Goal: Contribute content: Contribute content

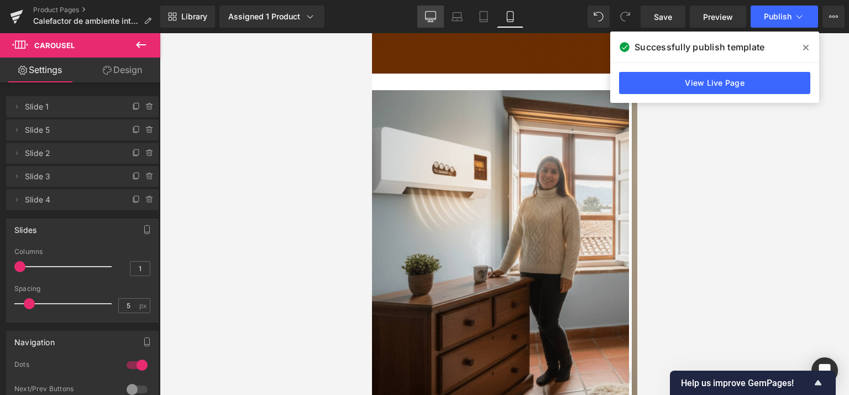
click at [431, 17] on icon at bounding box center [430, 16] width 11 height 11
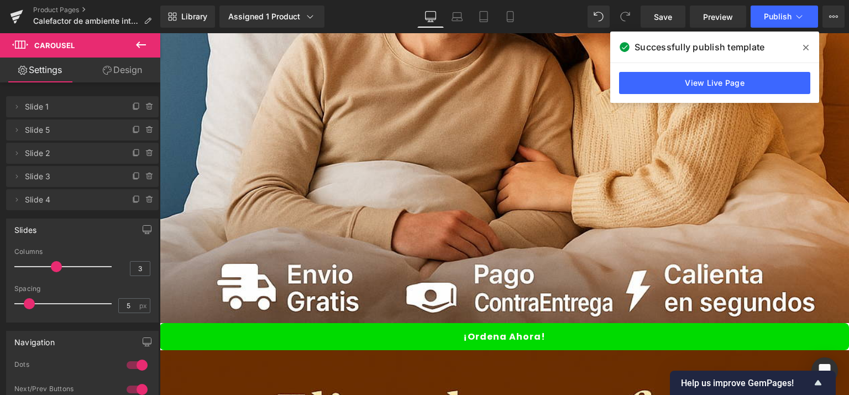
scroll to position [2106, 0]
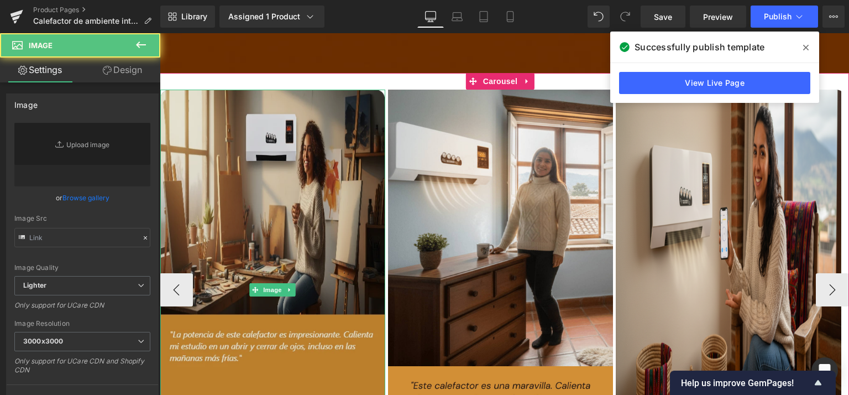
click at [269, 175] on img at bounding box center [272, 290] width 225 height 400
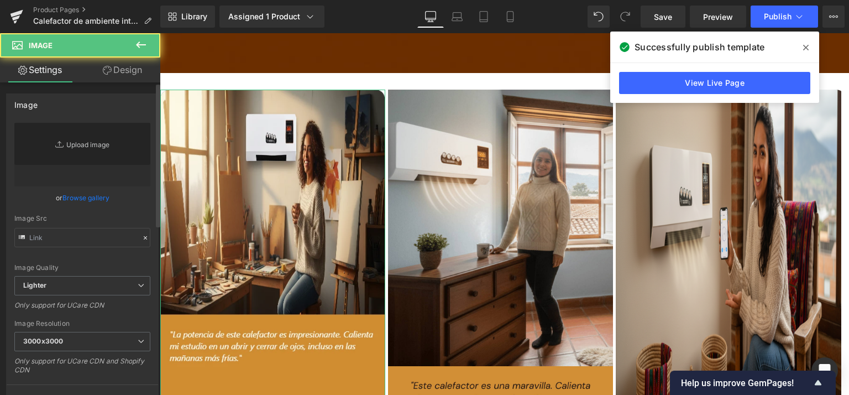
drag, startPoint x: 86, startPoint y: 142, endPoint x: 34, endPoint y: 125, distance: 54.2
click at [86, 142] on link "Replace Image" at bounding box center [82, 155] width 136 height 64
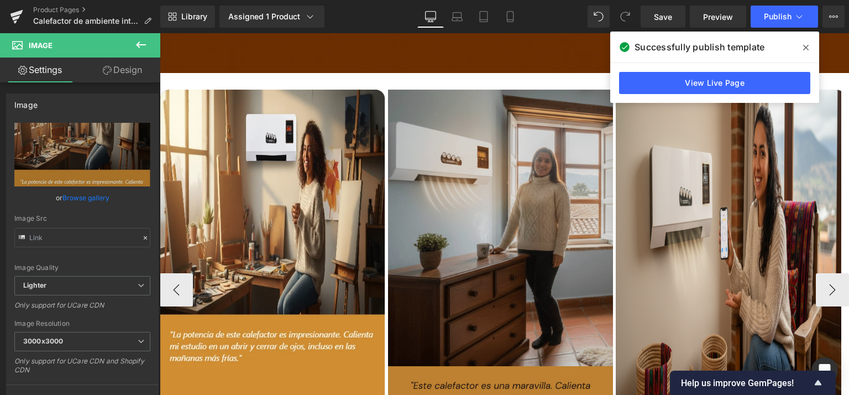
type input "C:\fakepath\reseña-Sofía_G_ (3).png"
type input "[URL][DOMAIN_NAME]"
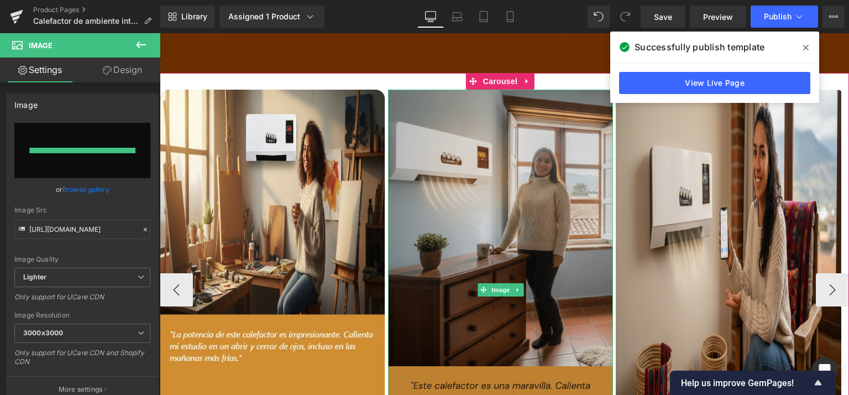
type input "[URL][DOMAIN_NAME]"
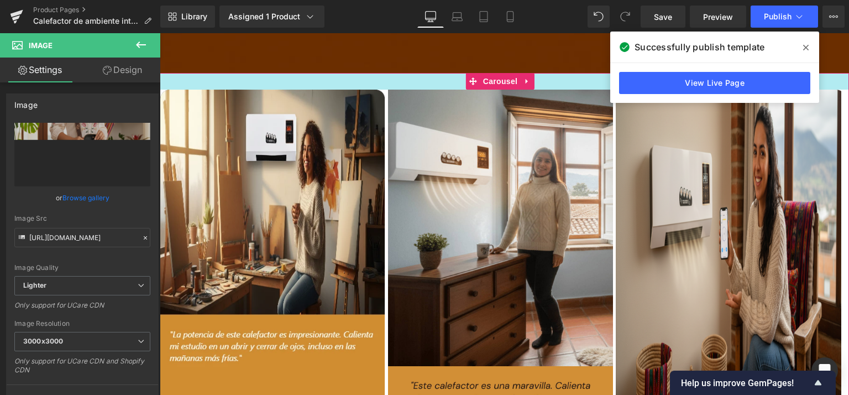
click at [364, 22] on div "Library Assigned 1 Product Product Preview Calentador de ambiente| Para uso Per…" at bounding box center [504, 17] width 689 height 22
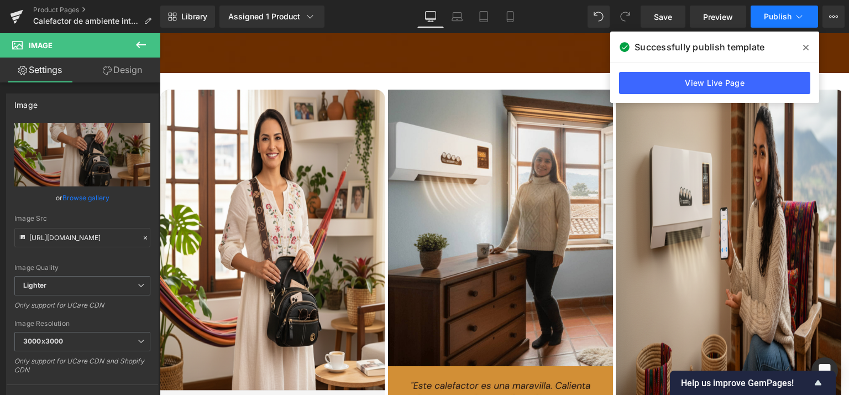
click at [780, 24] on button "Publish" at bounding box center [784, 17] width 67 height 22
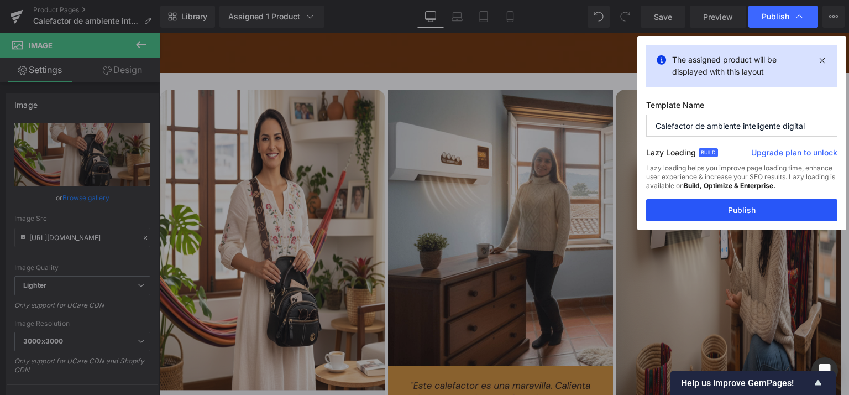
click at [730, 214] on button "Publish" at bounding box center [741, 210] width 191 height 22
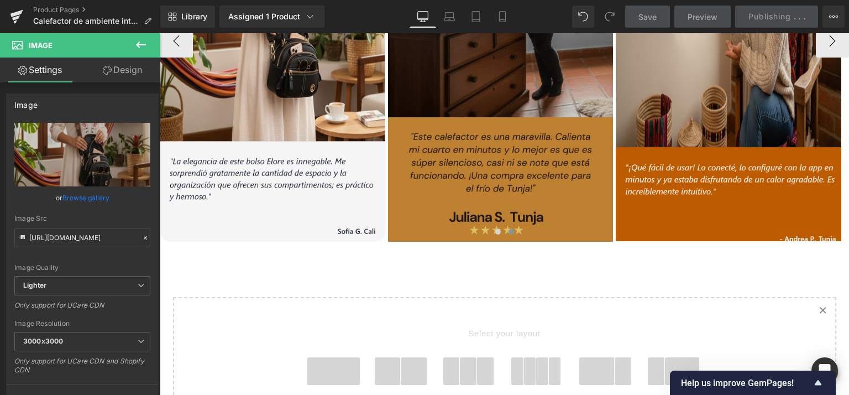
scroll to position [2112, 0]
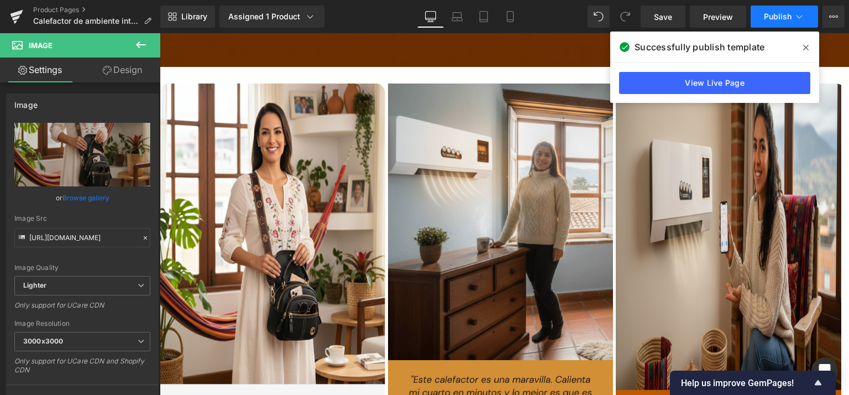
click at [775, 15] on span "Publish" at bounding box center [778, 16] width 28 height 9
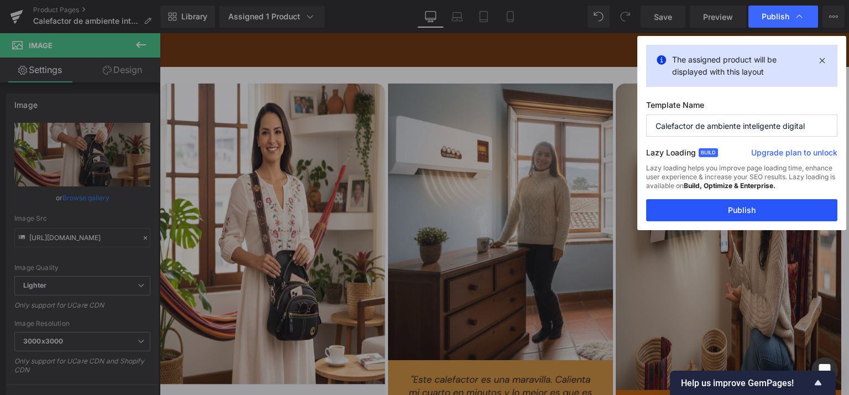
drag, startPoint x: 762, startPoint y: 210, endPoint x: 539, endPoint y: 206, distance: 222.9
click at [762, 210] on button "Publish" at bounding box center [741, 210] width 191 height 22
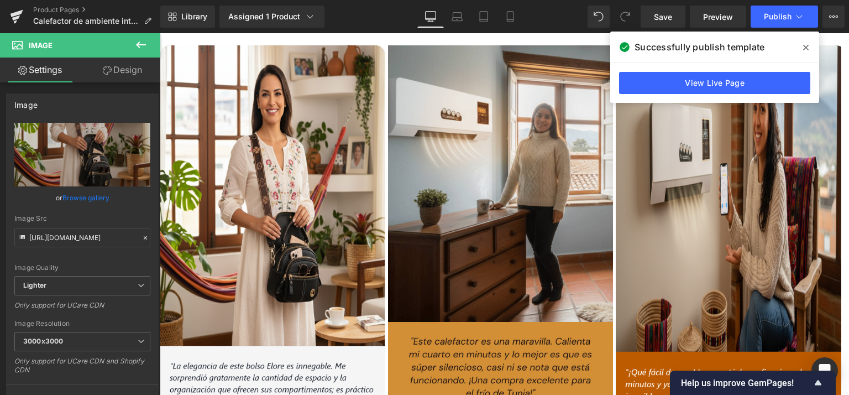
scroll to position [2134, 0]
